Goal: Obtain resource: Obtain resource

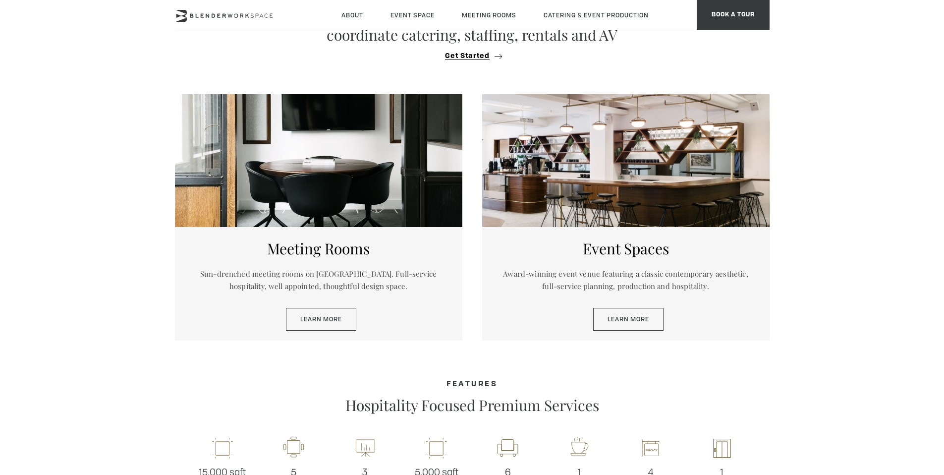
scroll to position [508, 0]
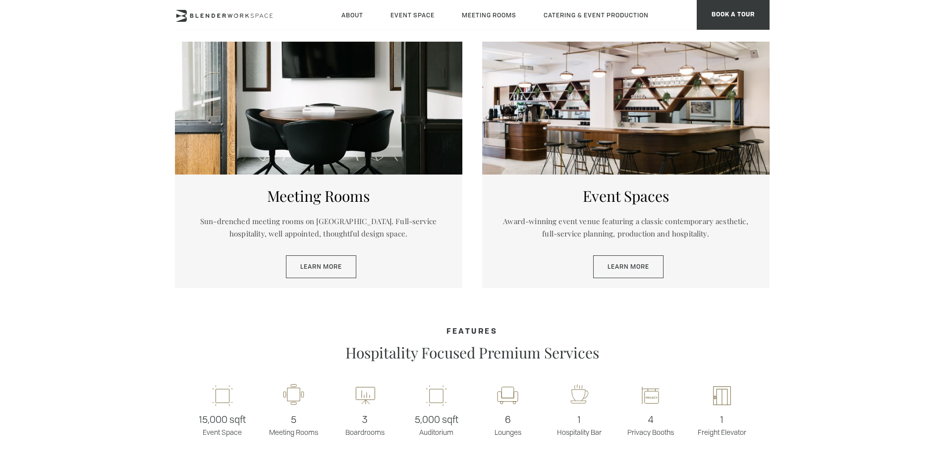
click at [665, 269] on div "Learn More" at bounding box center [626, 266] width 258 height 23
click at [646, 269] on link "Learn More" at bounding box center [628, 266] width 70 height 23
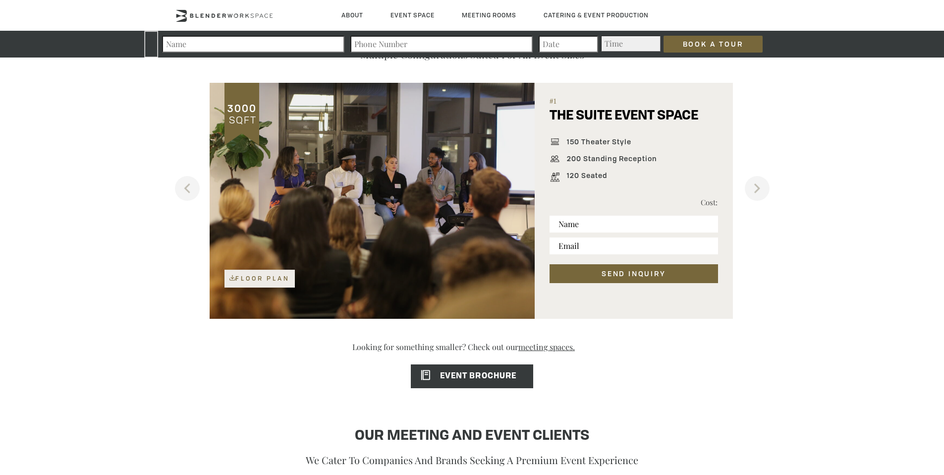
scroll to position [658, 0]
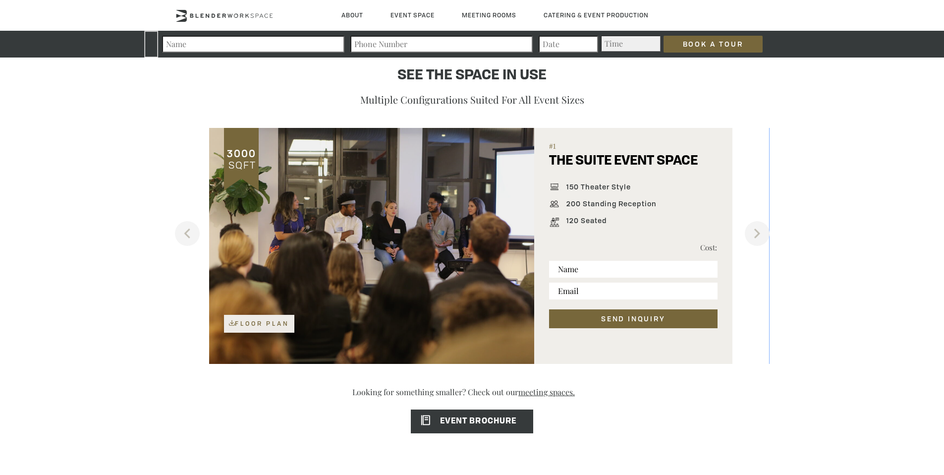
click at [711, 244] on p "Cost:" at bounding box center [676, 247] width 84 height 12
drag, startPoint x: 703, startPoint y: 247, endPoint x: 648, endPoint y: 248, distance: 55.5
click at [648, 248] on p "Cost:" at bounding box center [676, 247] width 84 height 12
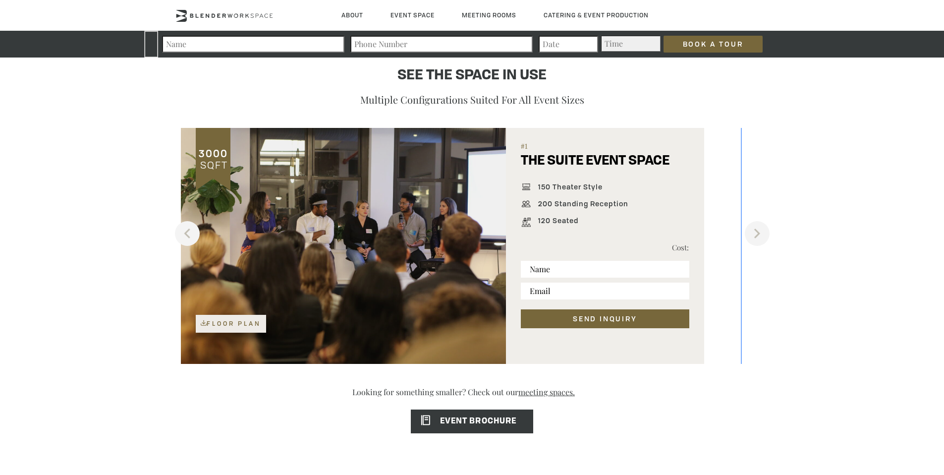
drag, startPoint x: 650, startPoint y: 244, endPoint x: 630, endPoint y: 244, distance: 20.3
click at [630, 244] on p "Cost:" at bounding box center [647, 247] width 84 height 12
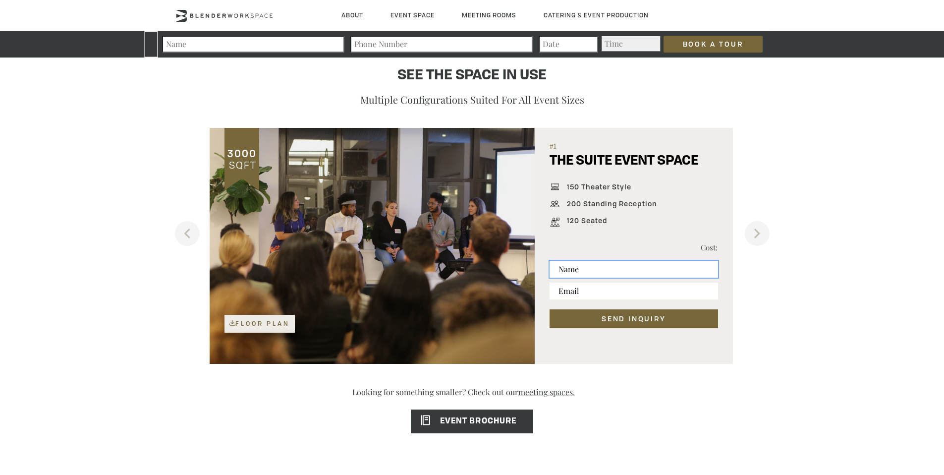
click at [617, 273] on input "text" at bounding box center [634, 269] width 168 height 17
type input "Neel"
click at [712, 244] on p "Cost:" at bounding box center [676, 247] width 84 height 12
click at [599, 289] on input "email" at bounding box center [634, 291] width 168 height 17
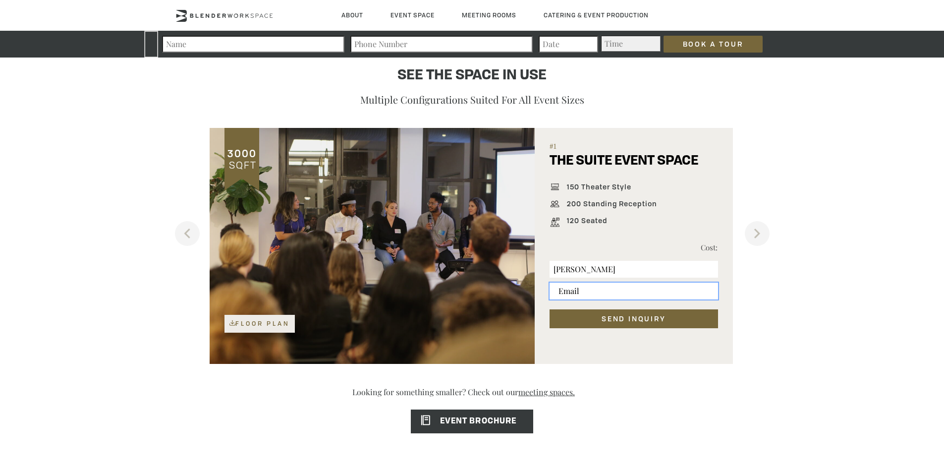
type input "c"
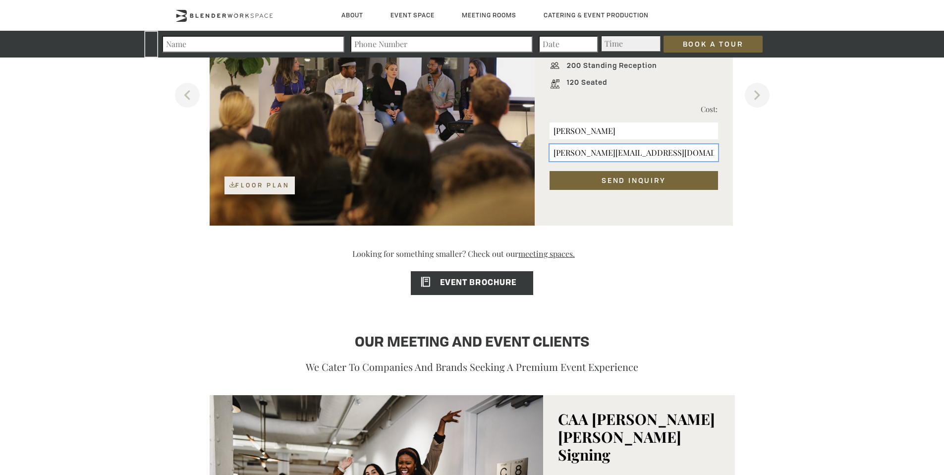
scroll to position [911, 0]
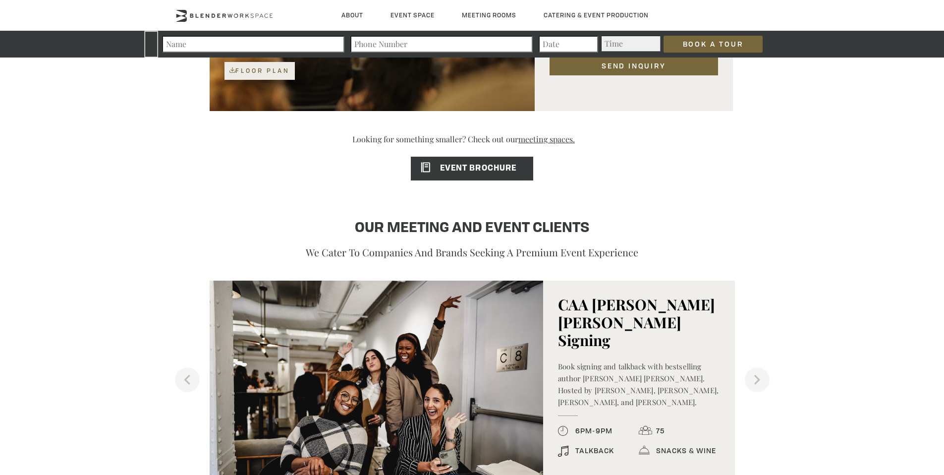
type input "neel@comma.vc"
click at [500, 174] on link "EVENT BROCHURE" at bounding box center [472, 169] width 122 height 24
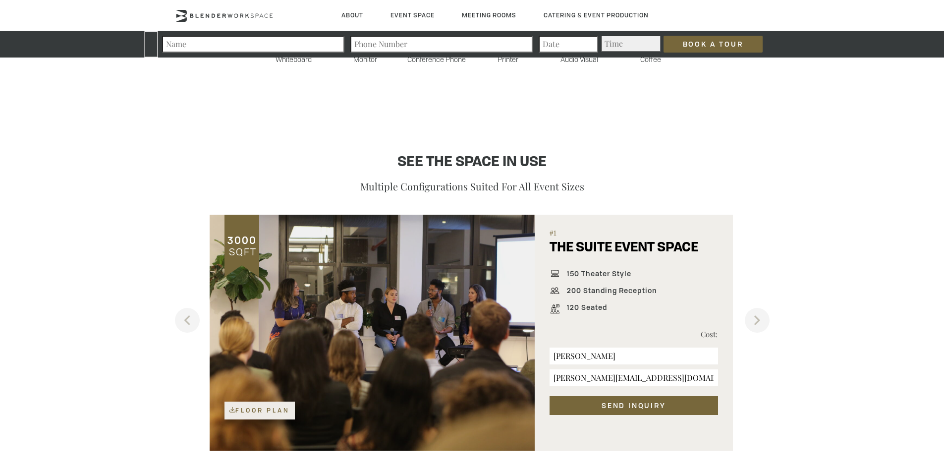
scroll to position [538, 0]
